Goal: Task Accomplishment & Management: Manage account settings

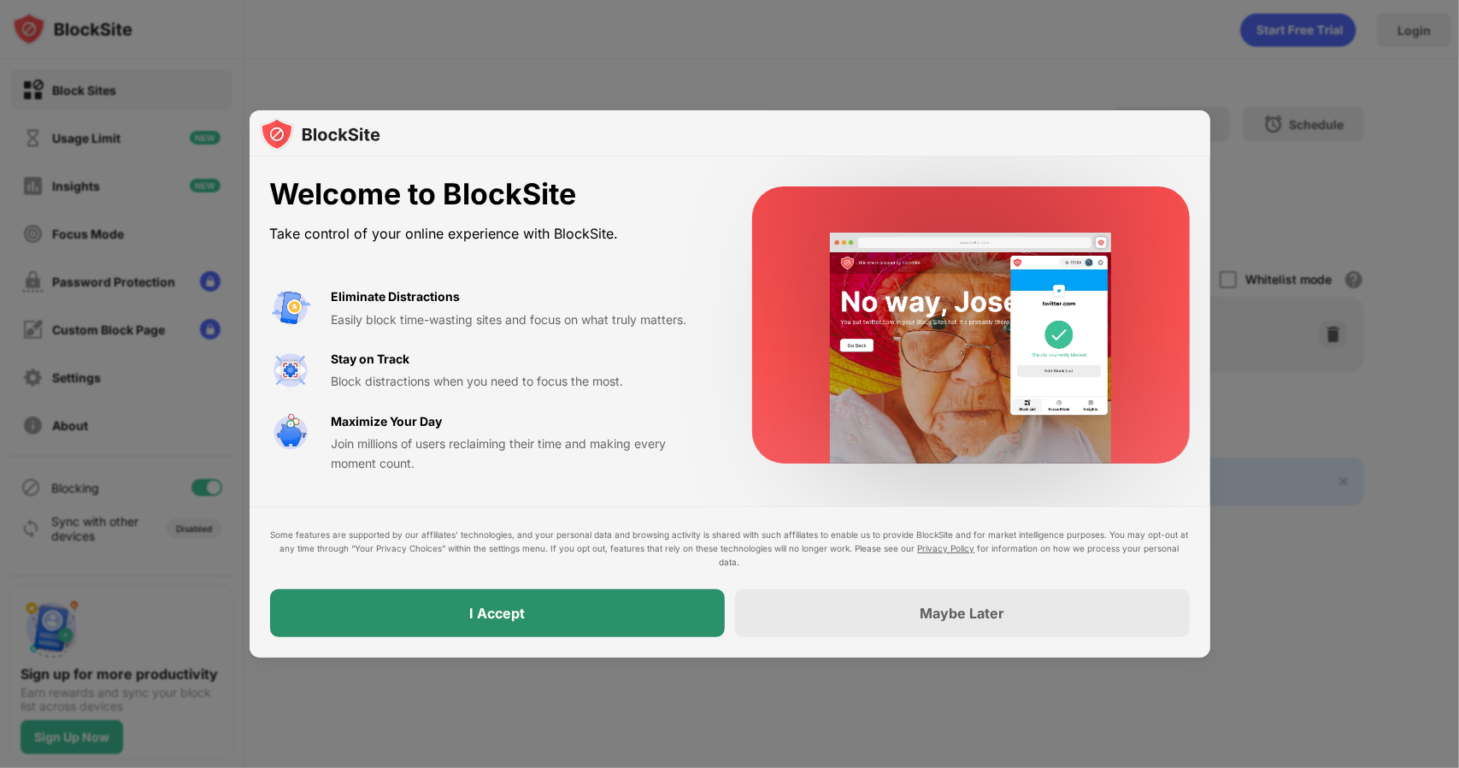
click at [529, 613] on div "I Accept" at bounding box center [497, 613] width 455 height 48
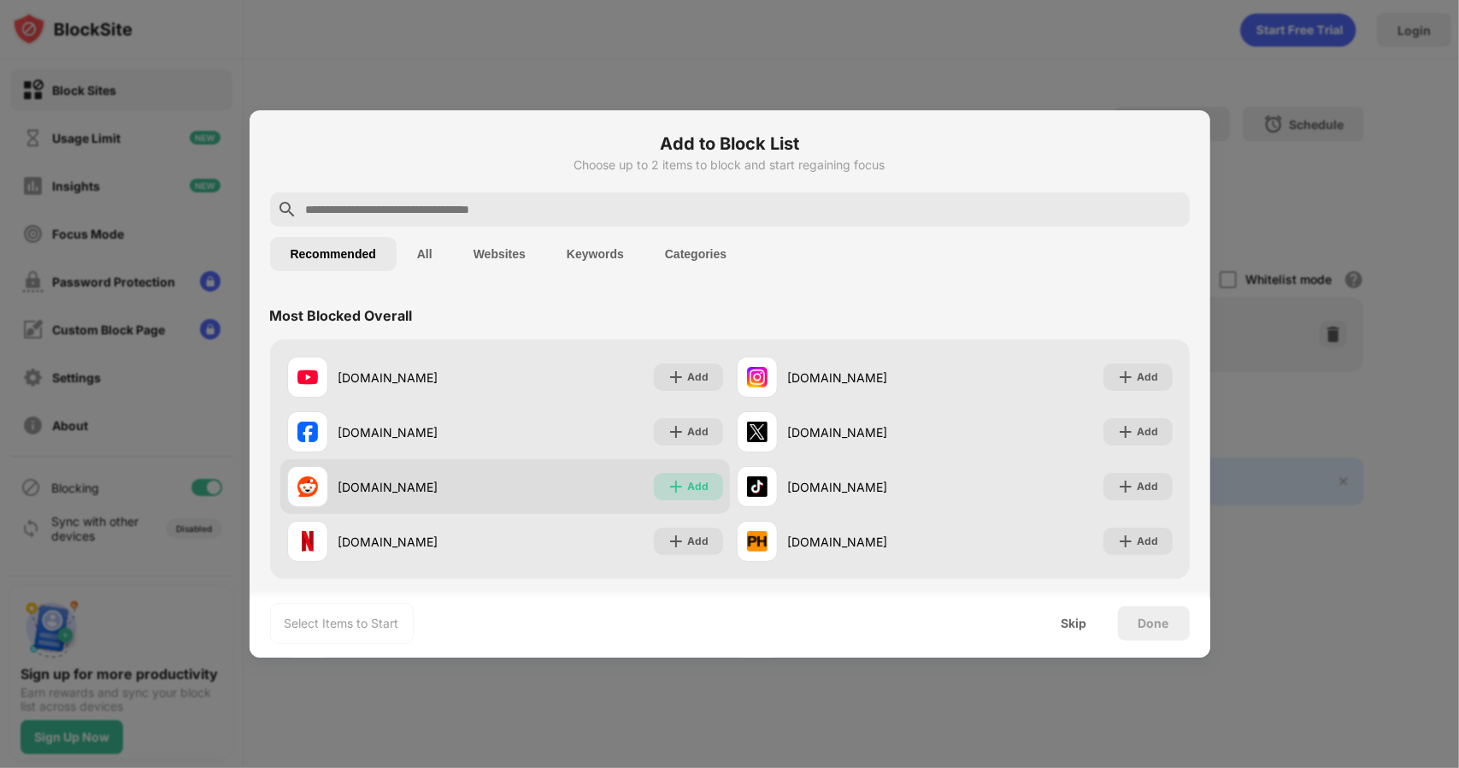
click at [688, 487] on div "Add" at bounding box center [698, 486] width 21 height 17
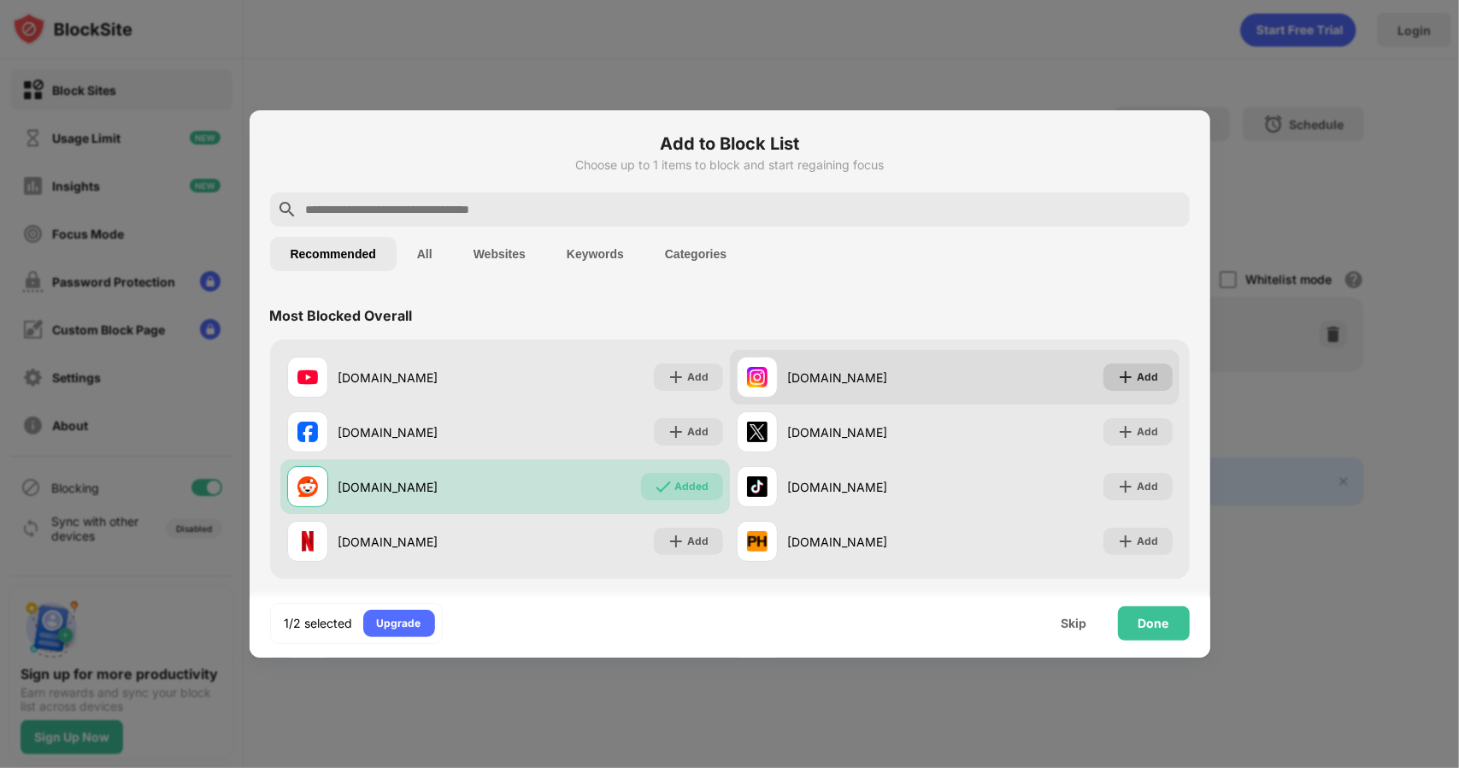
click at [1117, 376] on img at bounding box center [1125, 376] width 17 height 17
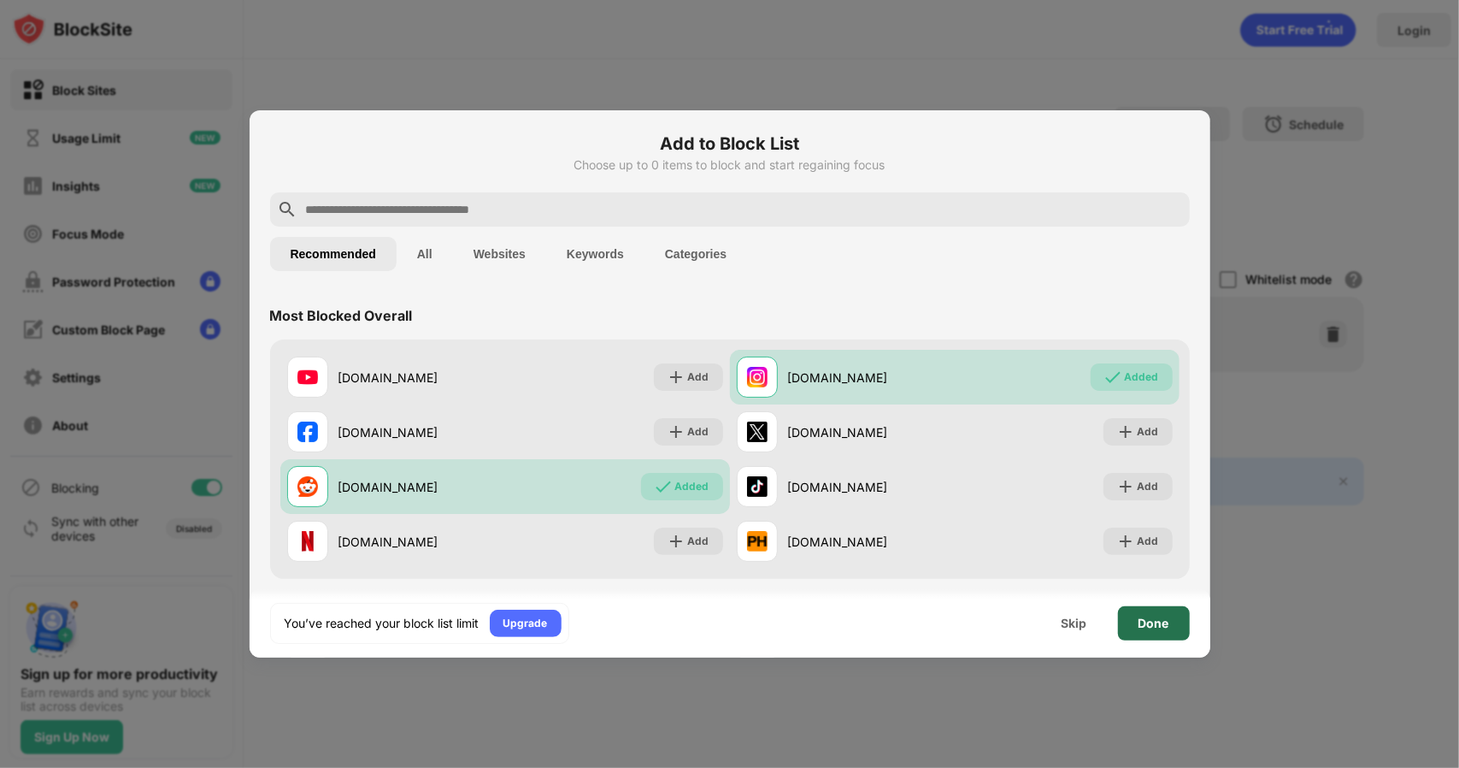
click at [1164, 625] on div "Done" at bounding box center [1154, 623] width 31 height 14
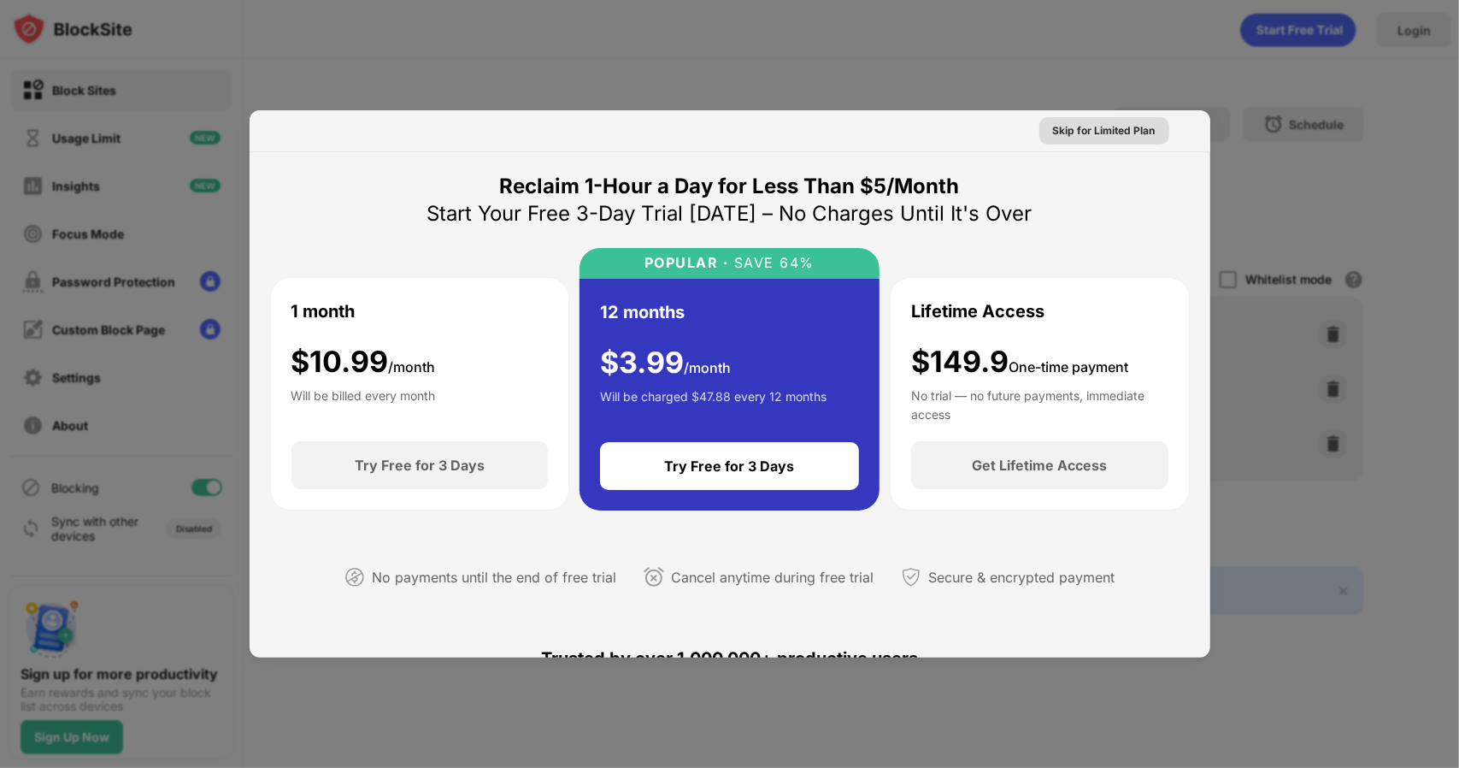
click at [1083, 127] on div "Skip for Limited Plan" at bounding box center [1104, 130] width 103 height 17
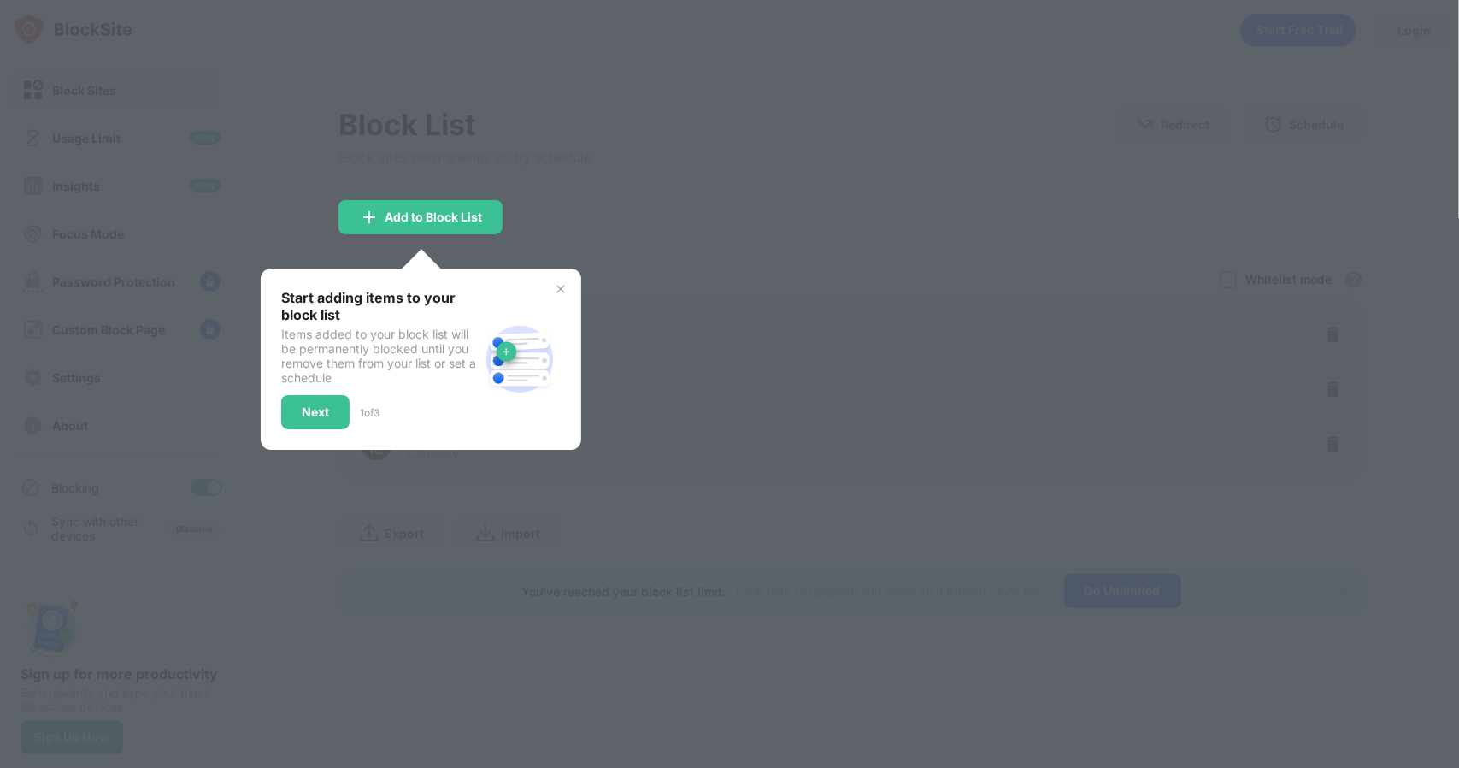
click at [737, 233] on div at bounding box center [729, 384] width 1459 height 768
click at [318, 397] on div "Next" at bounding box center [315, 412] width 68 height 34
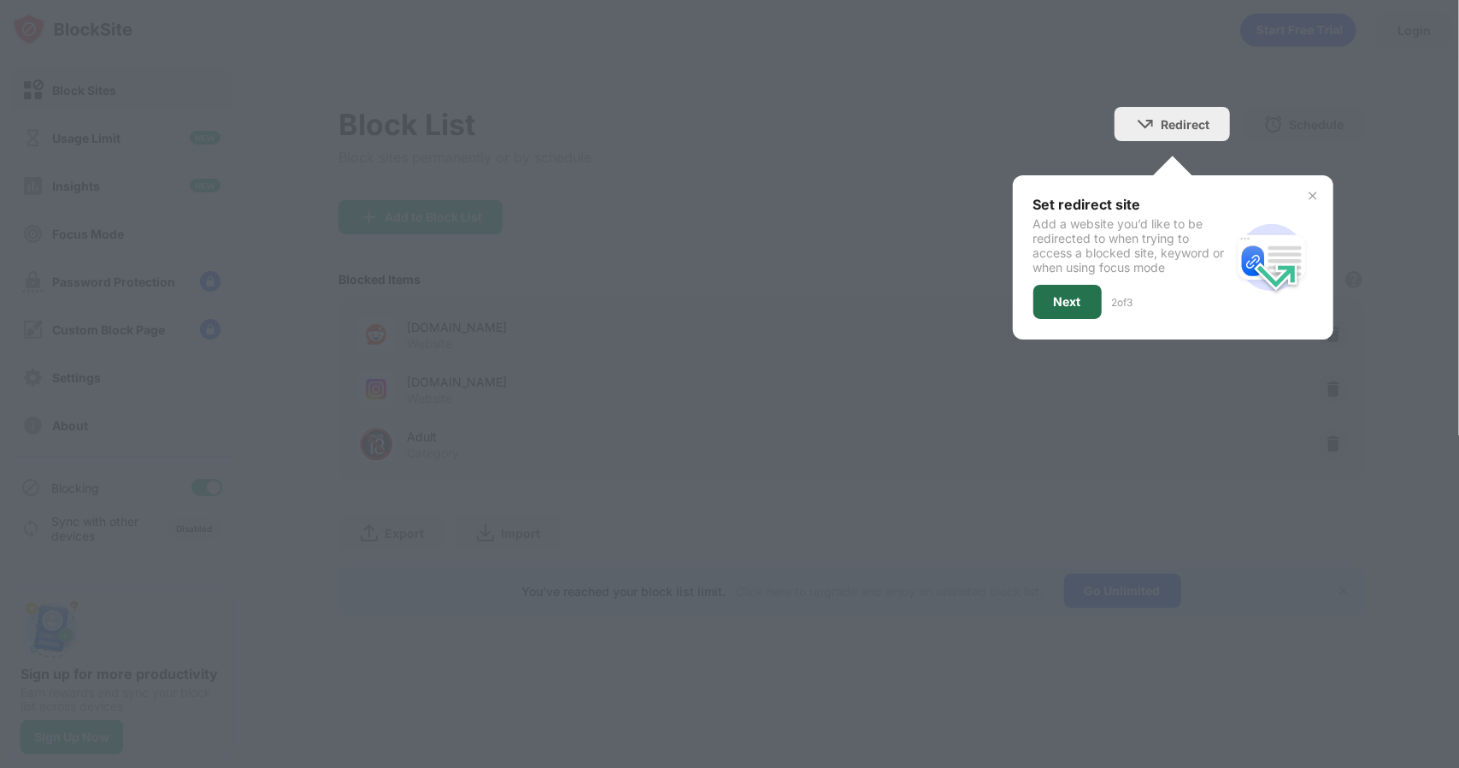
click at [1057, 307] on div "Next" at bounding box center [1068, 302] width 68 height 34
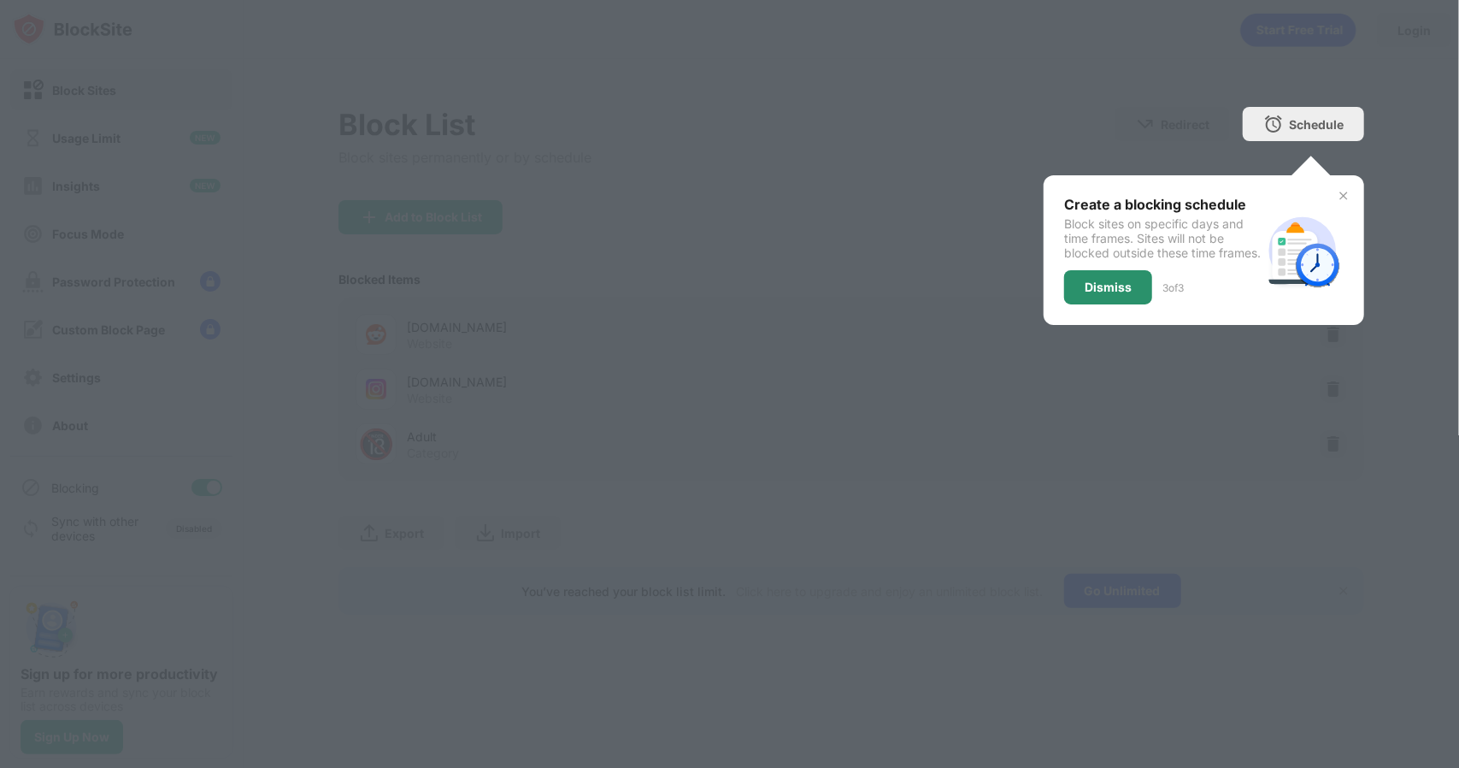
click at [1113, 294] on div "Dismiss" at bounding box center [1108, 287] width 47 height 14
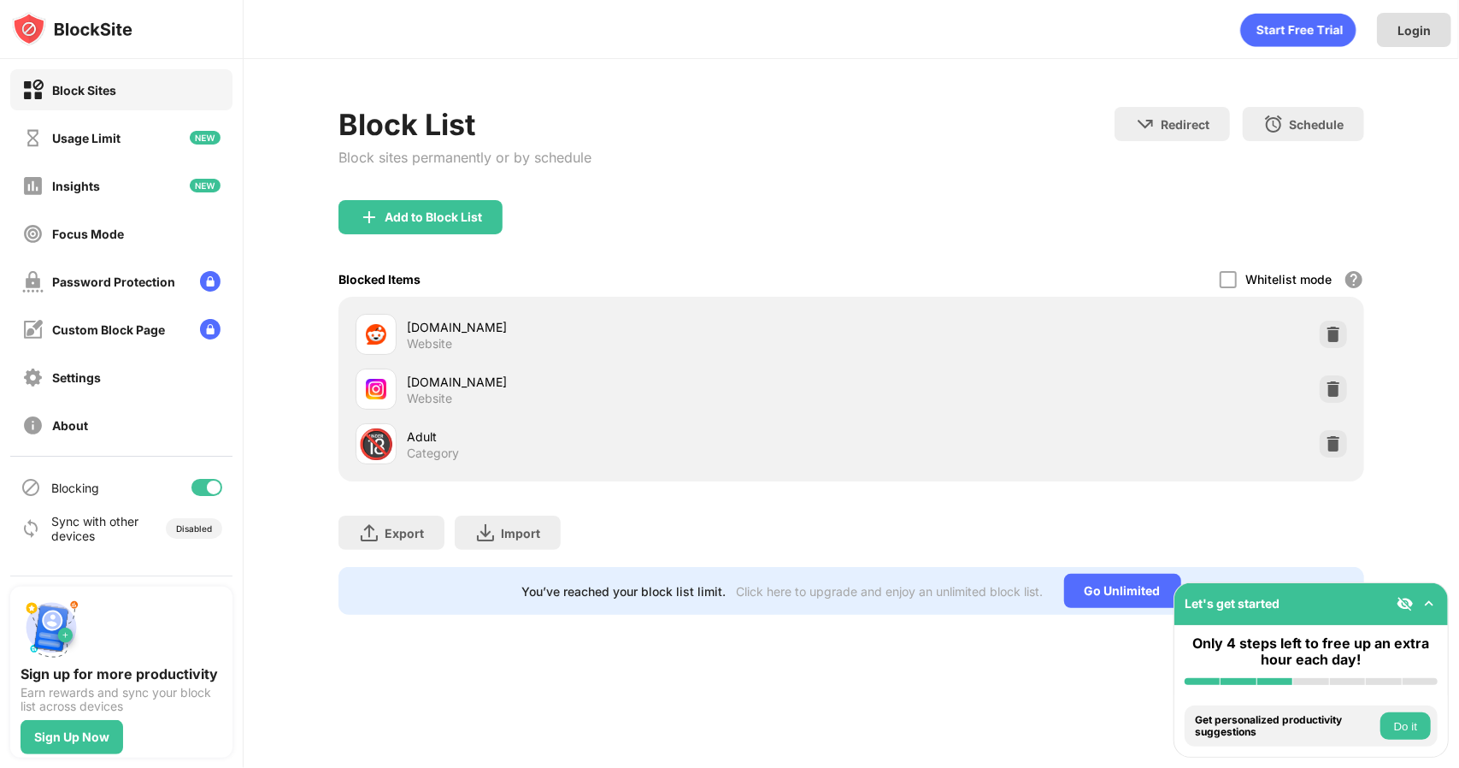
click at [1435, 26] on div "Login" at bounding box center [1414, 30] width 74 height 34
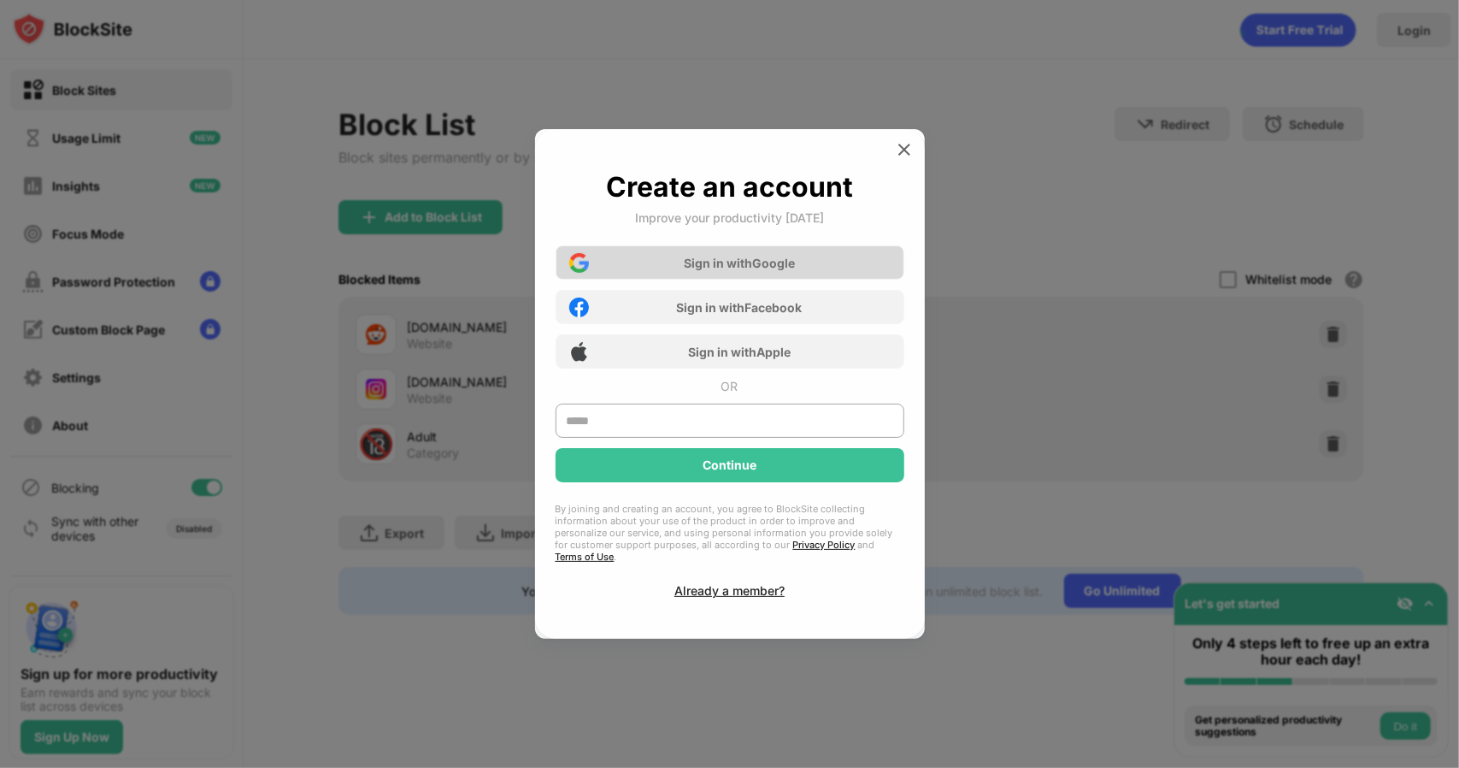
click at [800, 273] on div "Sign in with Google" at bounding box center [730, 262] width 349 height 34
click at [775, 261] on div "Sign in with Google" at bounding box center [730, 262] width 349 height 34
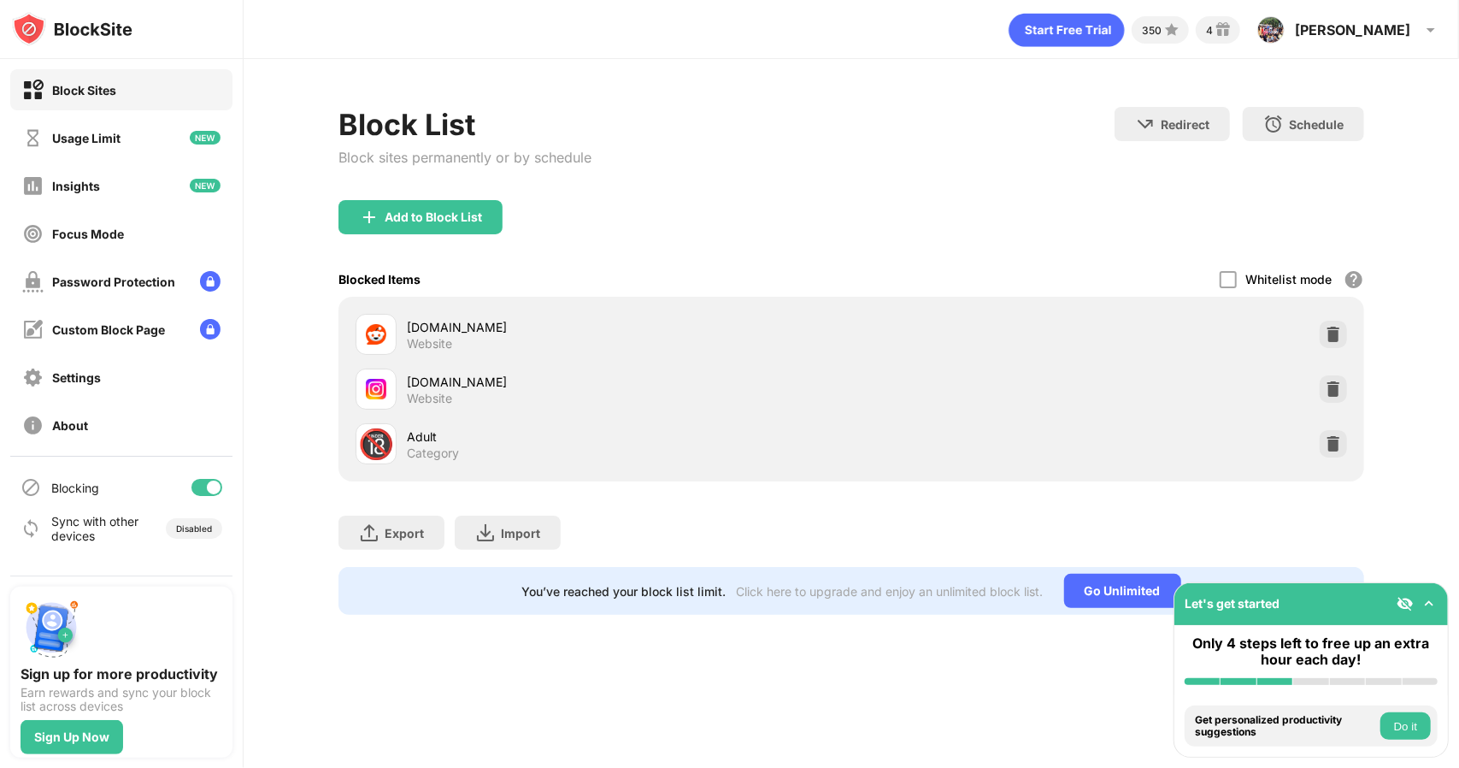
click at [1124, 33] on icon "animation" at bounding box center [1066, 30] width 115 height 33
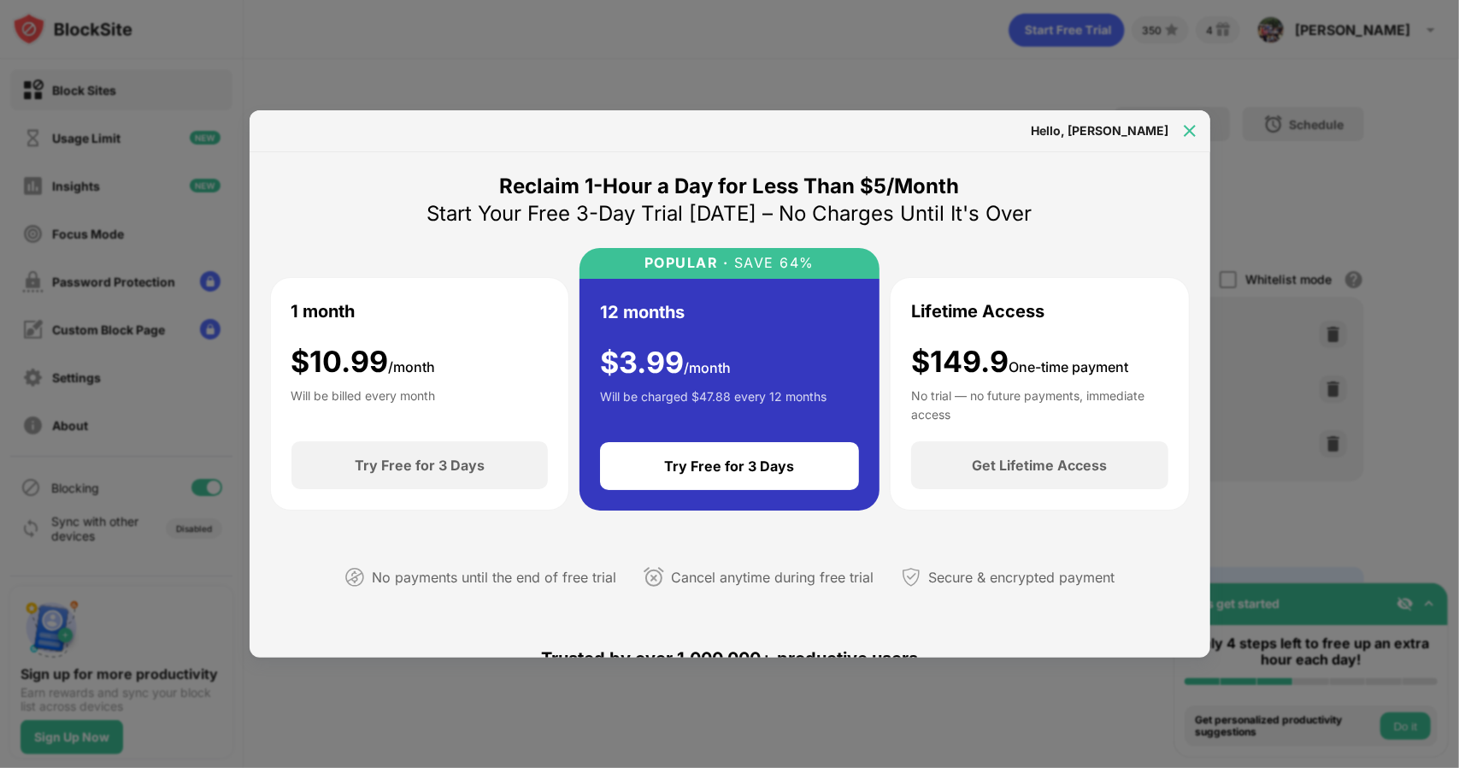
click at [1195, 127] on img at bounding box center [1189, 130] width 17 height 17
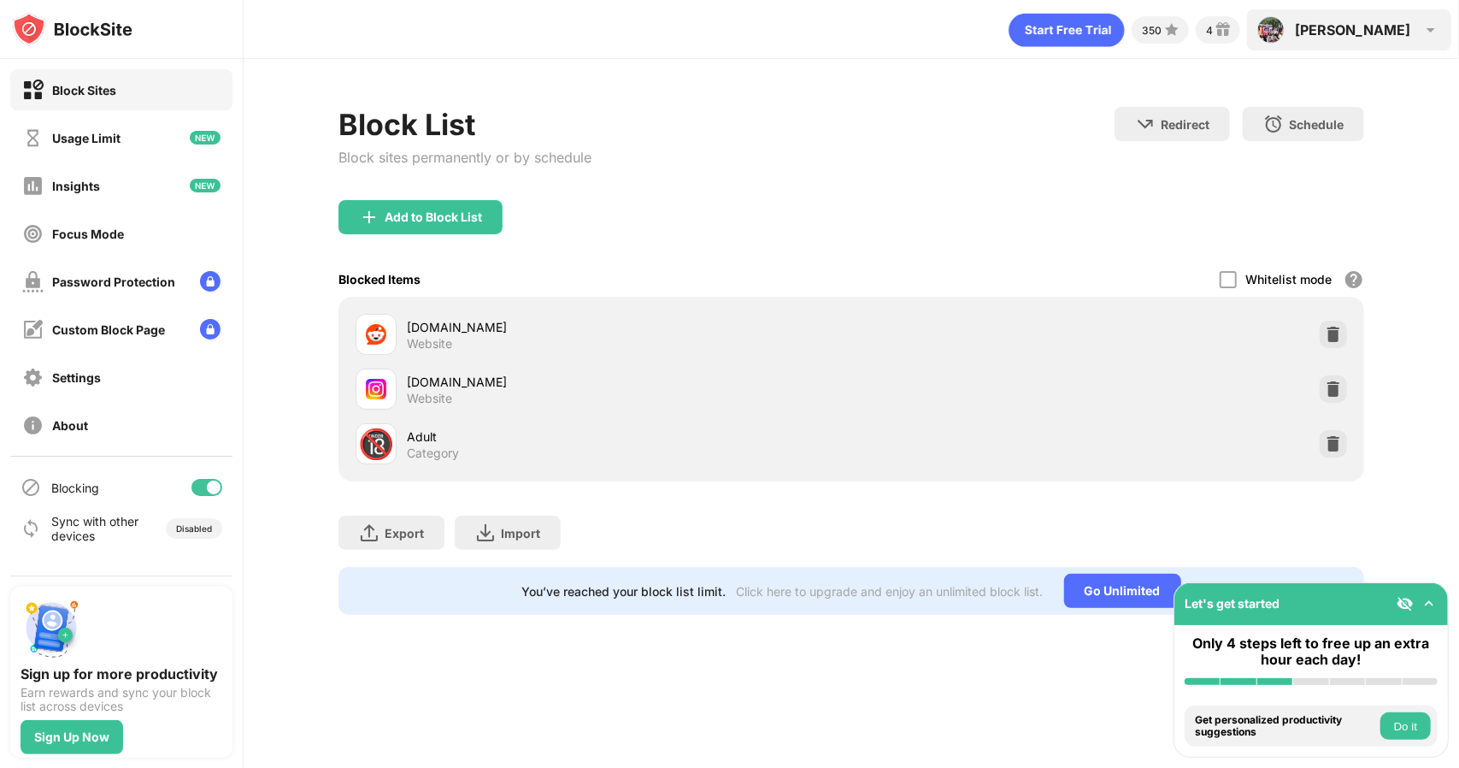
click at [1439, 42] on div "[PERSON_NAME] [PERSON_NAME] View Account Insights Premium Rewards Settings Supp…" at bounding box center [1349, 29] width 204 height 41
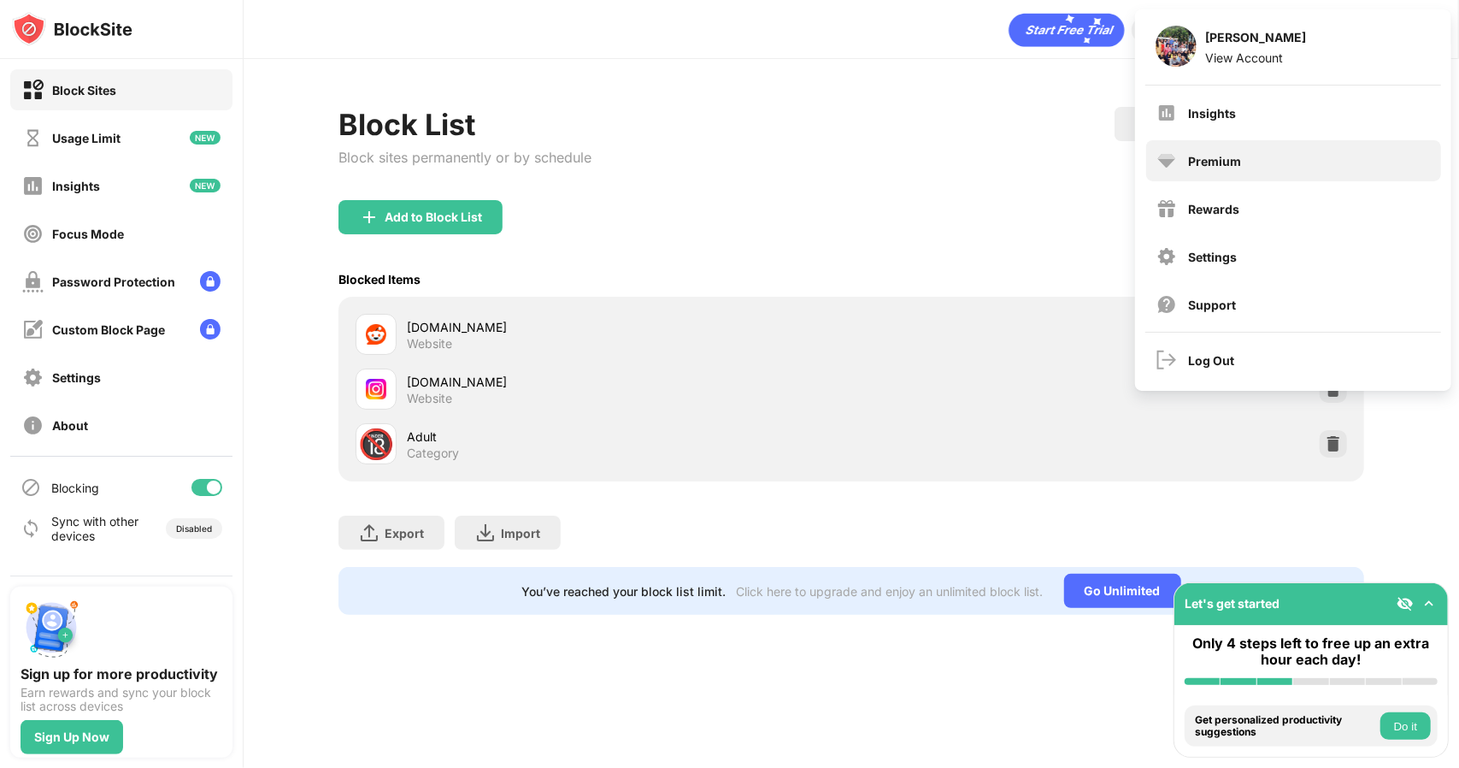
click at [1284, 162] on div "Premium" at bounding box center [1293, 160] width 295 height 41
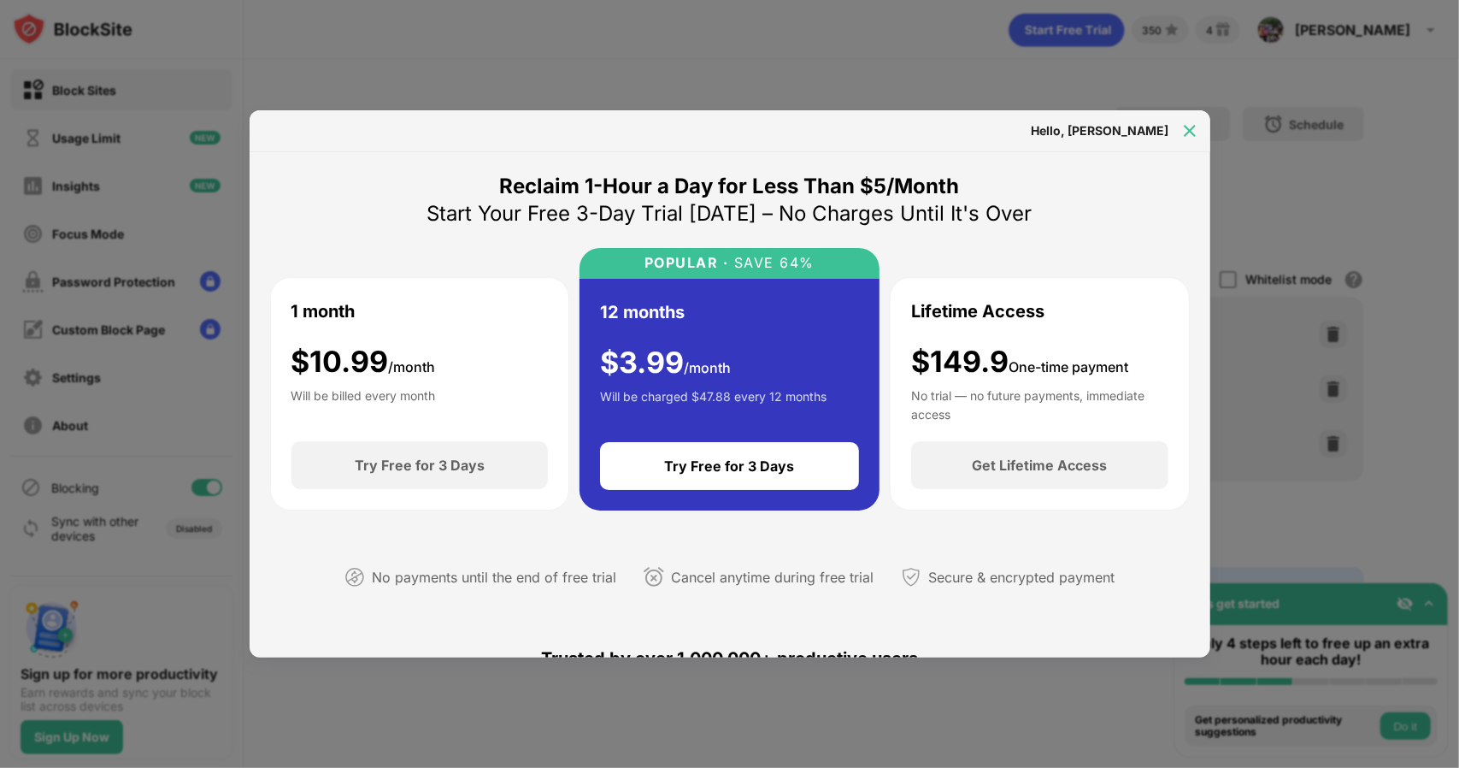
click at [1192, 135] on img at bounding box center [1189, 130] width 17 height 17
